Goal: Check status: Check status

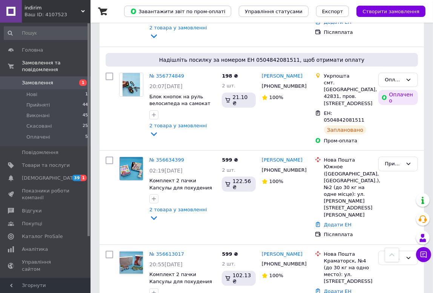
scroll to position [308, 0]
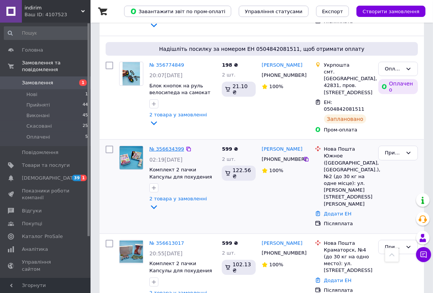
click at [161, 146] on link "№ 356634399" at bounding box center [166, 149] width 35 height 6
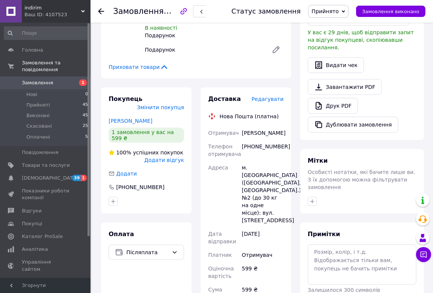
scroll to position [240, 0]
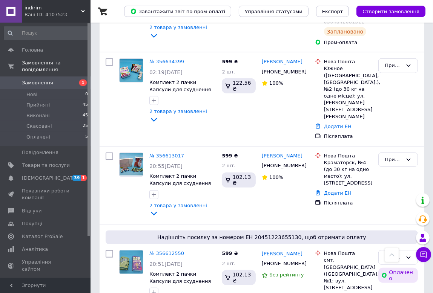
scroll to position [411, 0]
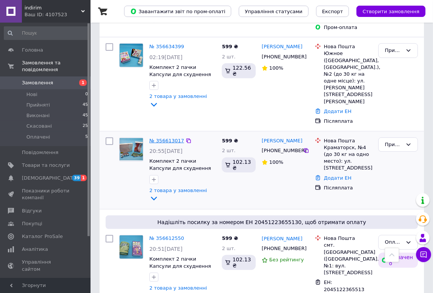
click at [172, 138] on link "№ 356613017" at bounding box center [166, 141] width 35 height 6
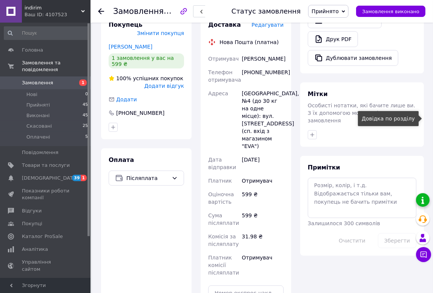
scroll to position [274, 0]
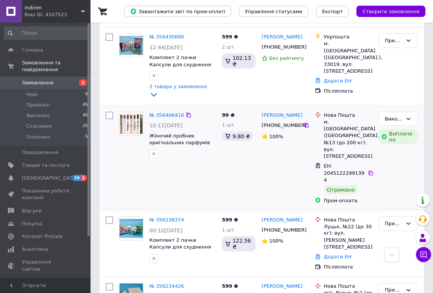
scroll to position [959, 0]
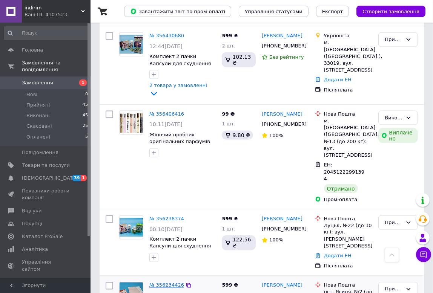
click at [158, 283] on link "№ 356234426" at bounding box center [166, 286] width 35 height 6
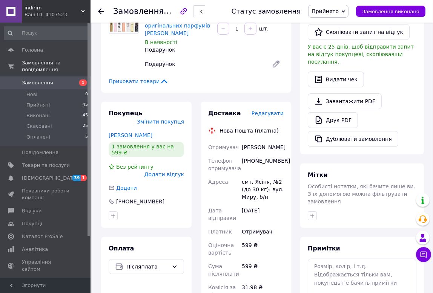
scroll to position [191, 0]
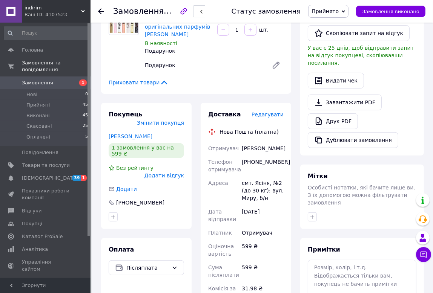
click at [37, 80] on span "Замовлення" at bounding box center [37, 83] width 31 height 7
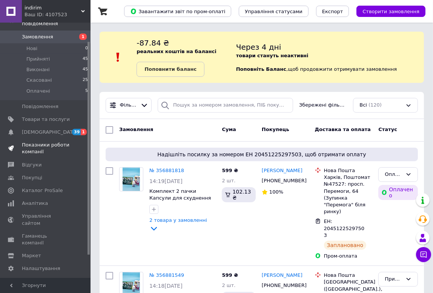
scroll to position [49, 0]
